Goal: Task Accomplishment & Management: Use online tool/utility

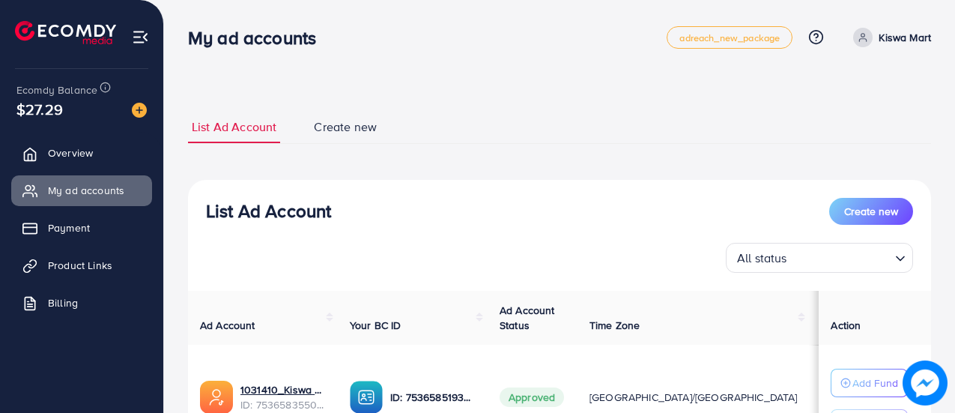
scroll to position [93, 0]
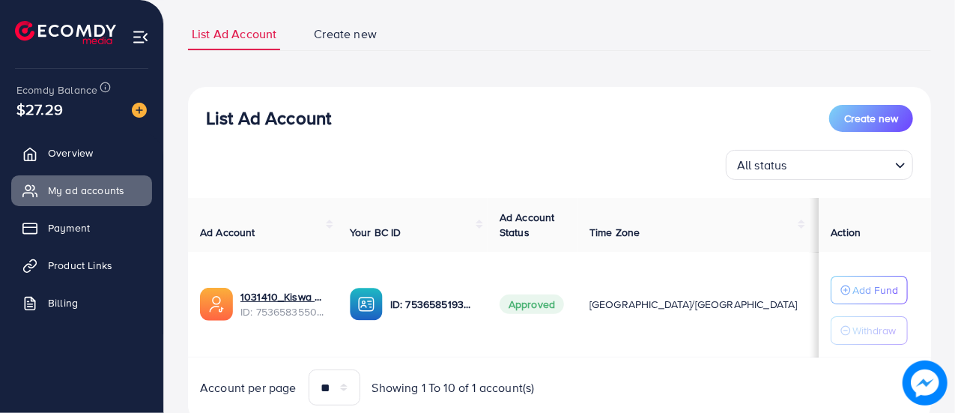
drag, startPoint x: 472, startPoint y: 134, endPoint x: 454, endPoint y: 121, distance: 21.4
click at [454, 121] on div "List Ad Account Create new All status Loading..." at bounding box center [559, 142] width 743 height 75
click at [65, 252] on link "Product Links" at bounding box center [81, 265] width 141 height 30
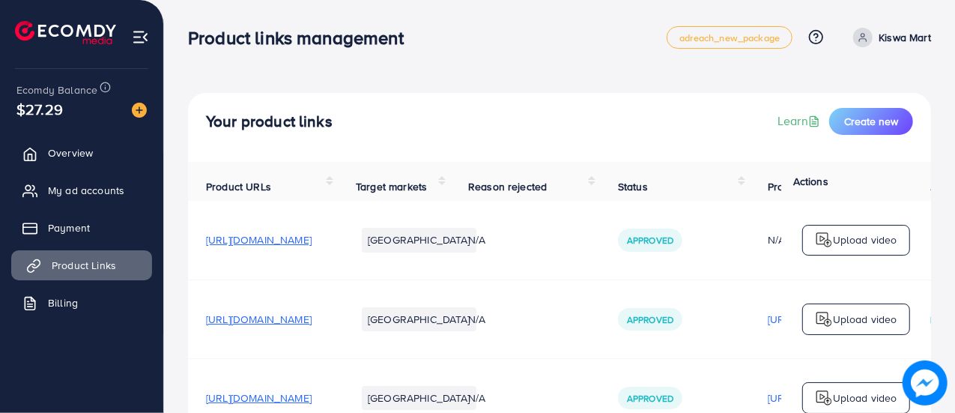
click at [65, 252] on link "Product Links" at bounding box center [81, 265] width 141 height 30
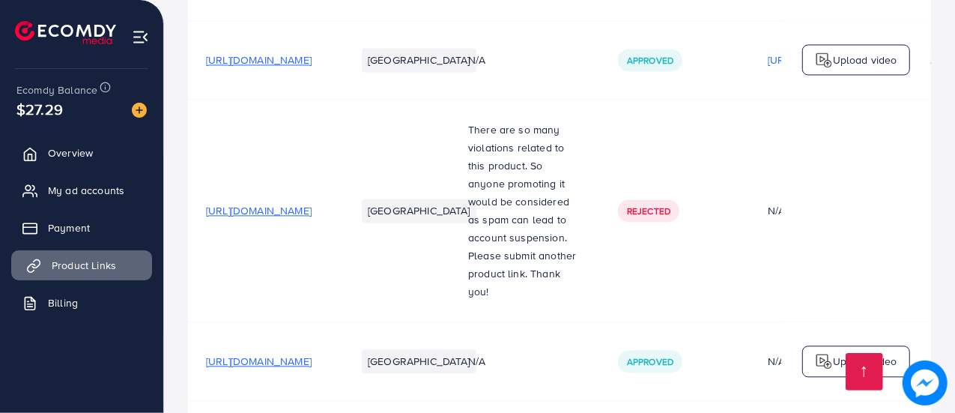
scroll to position [1691, 0]
click at [274, 201] on span "[URL][DOMAIN_NAME]" at bounding box center [259, 208] width 106 height 15
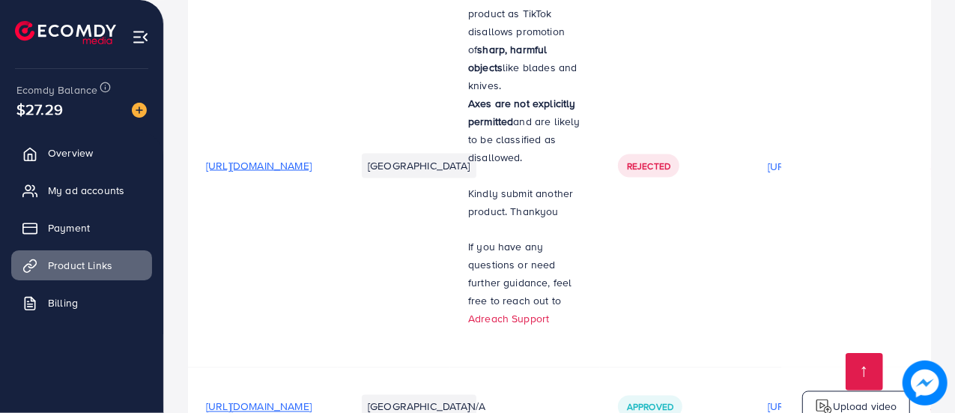
scroll to position [1342, 0]
click at [311, 159] on span "[URL][DOMAIN_NAME]" at bounding box center [259, 166] width 106 height 15
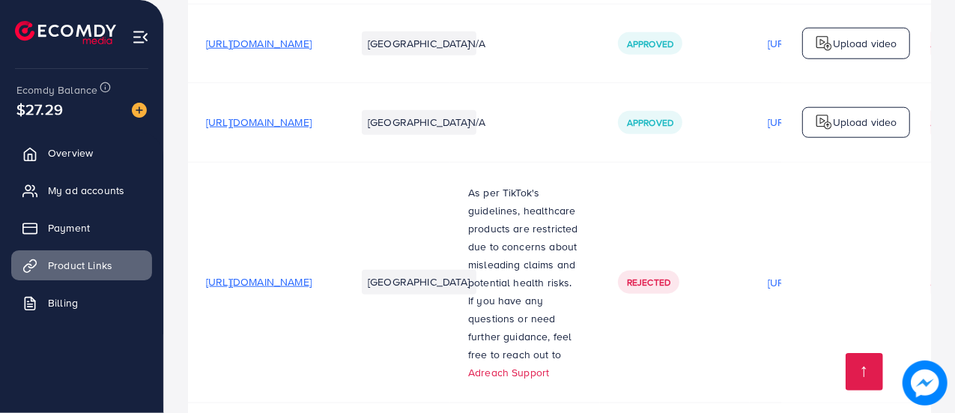
scroll to position [934, 0]
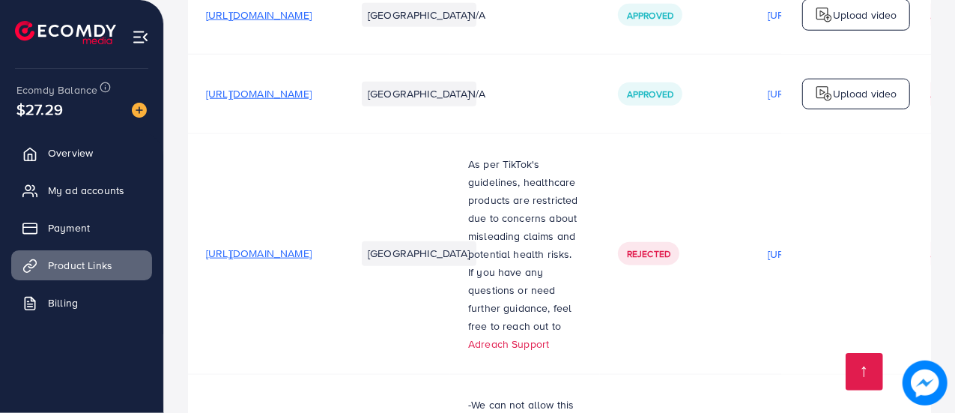
click at [311, 254] on span "[URL][DOMAIN_NAME]" at bounding box center [259, 253] width 106 height 15
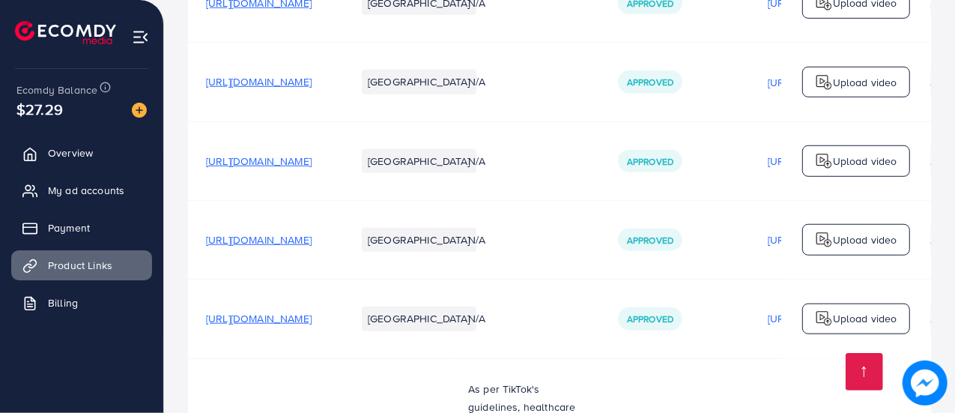
scroll to position [710, 0]
click at [290, 321] on span "[URL][DOMAIN_NAME]" at bounding box center [259, 318] width 106 height 15
click at [311, 164] on span "[URL][DOMAIN_NAME]" at bounding box center [259, 160] width 106 height 15
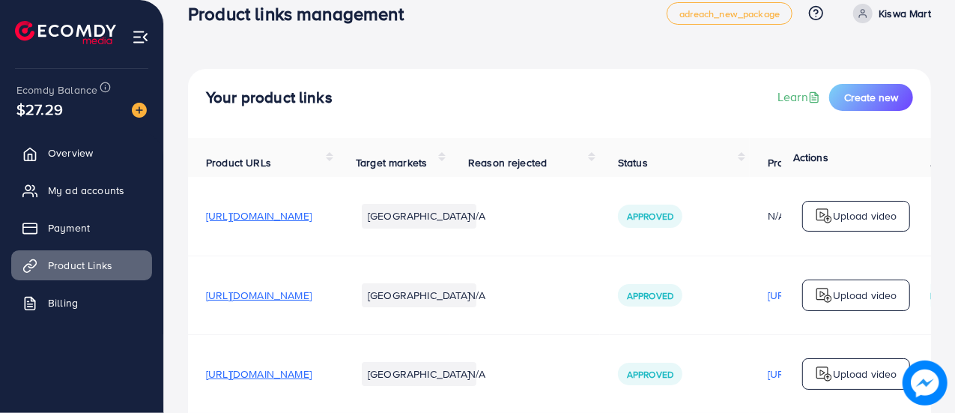
scroll to position [0, 0]
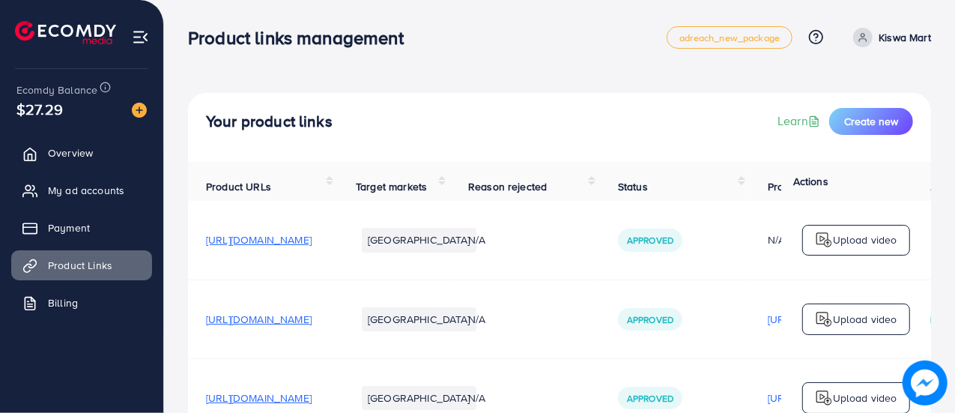
click at [295, 246] on span "[URL][DOMAIN_NAME]" at bounding box center [259, 239] width 106 height 15
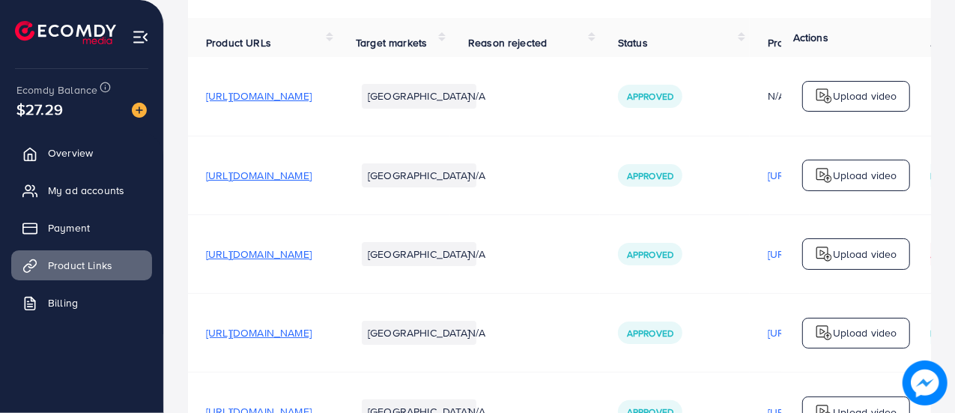
scroll to position [158, 0]
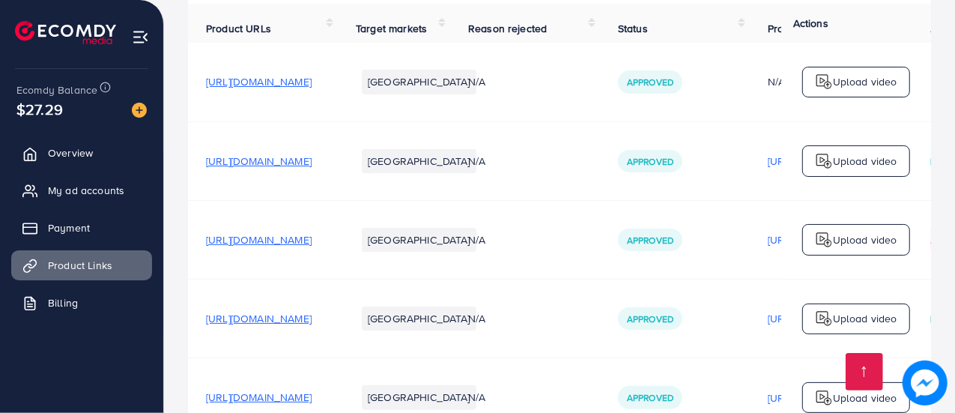
click at [311, 162] on span "[URL][DOMAIN_NAME]" at bounding box center [259, 160] width 106 height 15
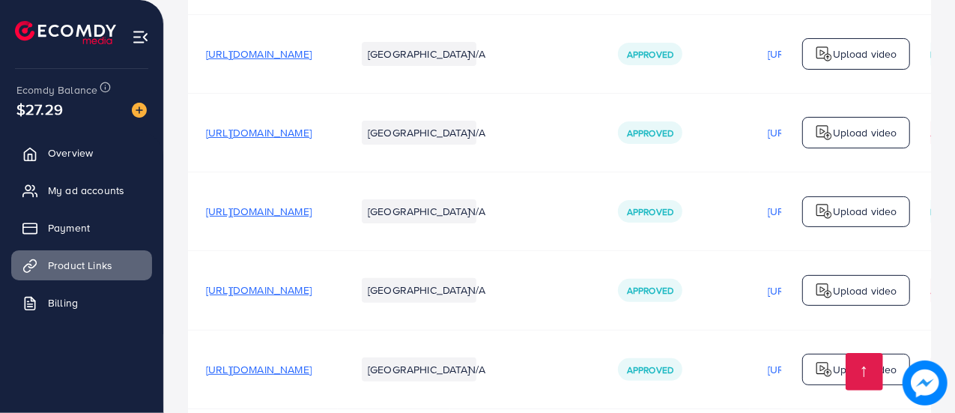
scroll to position [267, 0]
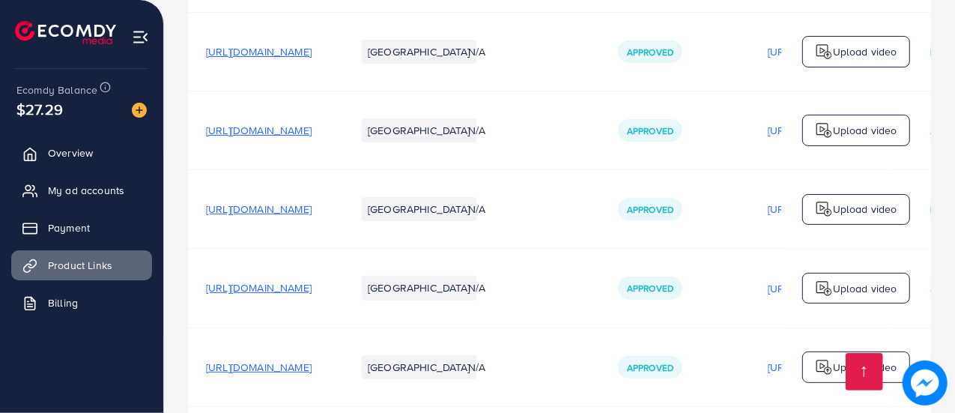
click at [301, 126] on td "[URL][DOMAIN_NAME]" at bounding box center [263, 130] width 150 height 79
click at [303, 132] on span "[URL][DOMAIN_NAME]" at bounding box center [259, 130] width 106 height 15
click at [284, 293] on span "[URL][DOMAIN_NAME]" at bounding box center [259, 287] width 106 height 15
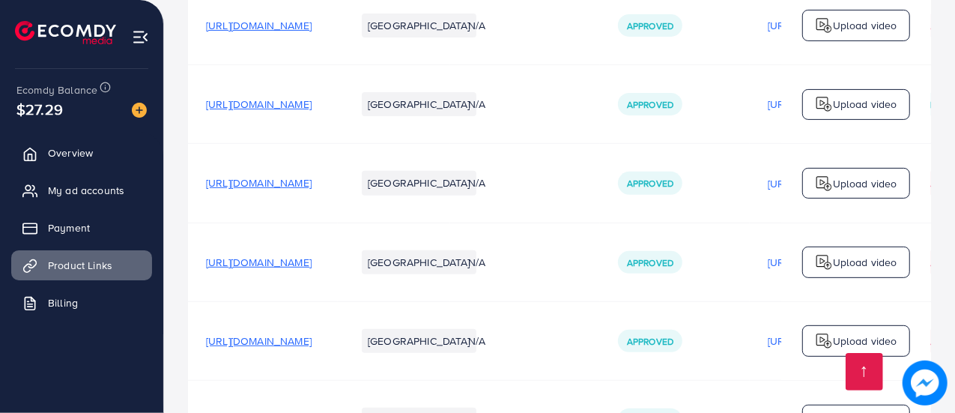
click at [311, 187] on span "[URL][DOMAIN_NAME]" at bounding box center [259, 182] width 106 height 15
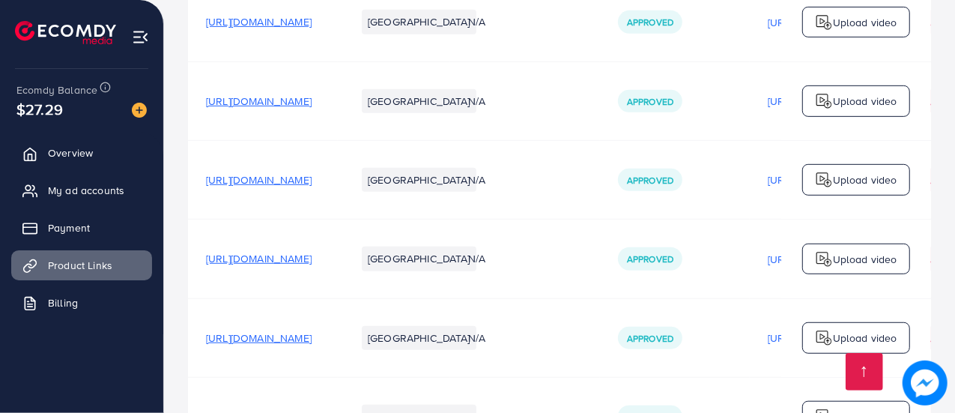
click at [311, 184] on span "[URL][DOMAIN_NAME]" at bounding box center [259, 179] width 106 height 15
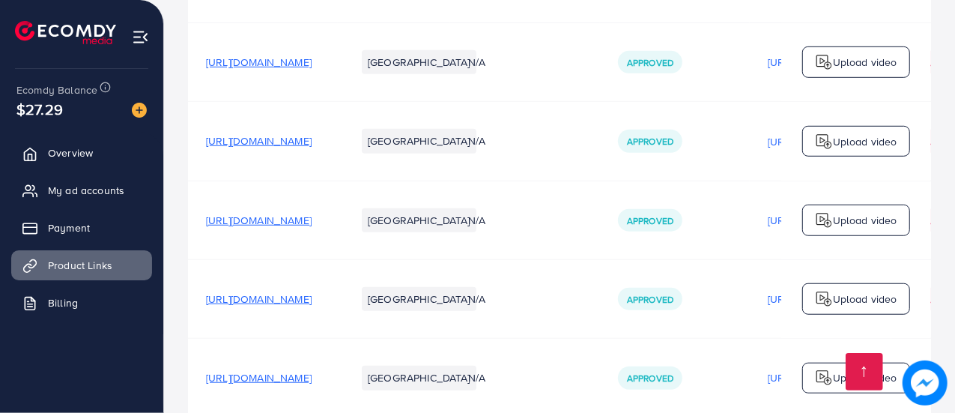
scroll to position [745, 0]
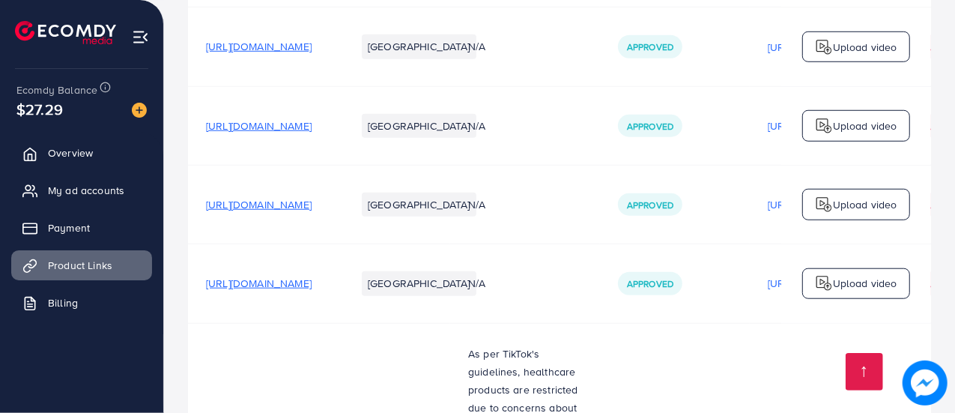
click at [311, 129] on span "[URL][DOMAIN_NAME]" at bounding box center [259, 125] width 106 height 15
